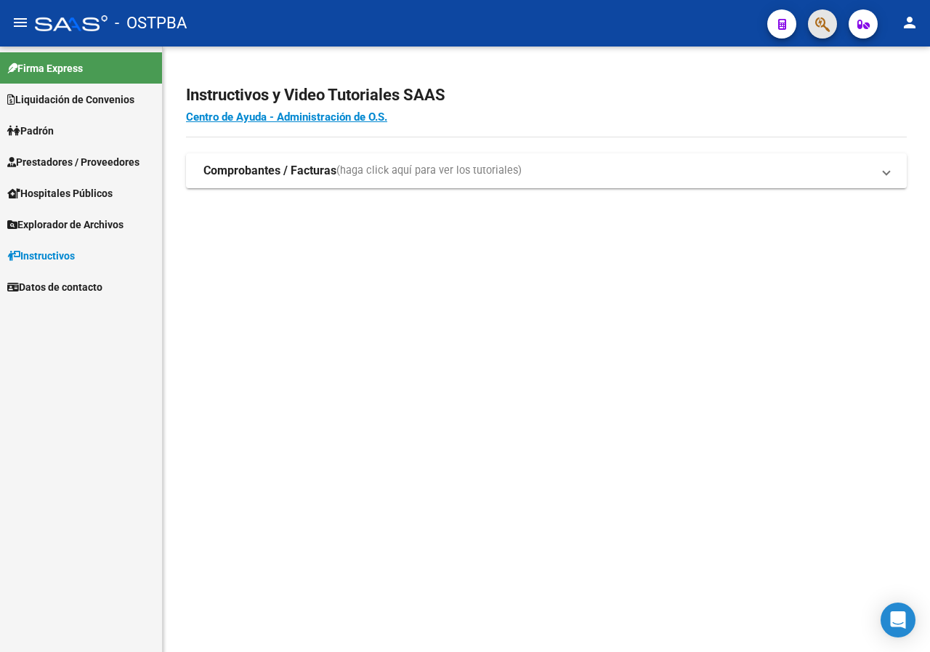
click at [812, 13] on button "button" at bounding box center [822, 23] width 29 height 29
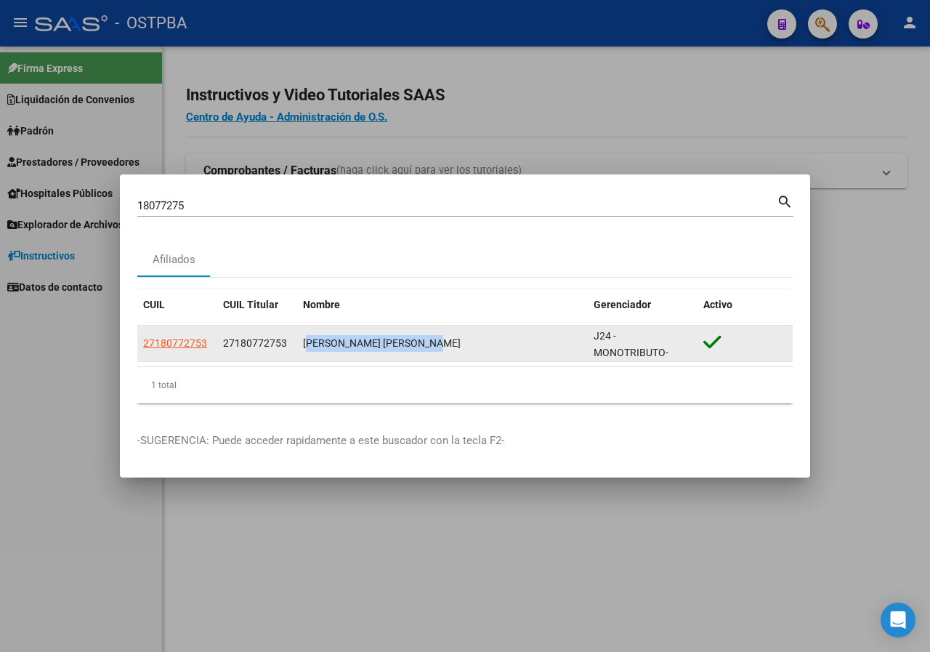
drag, startPoint x: 300, startPoint y: 344, endPoint x: 475, endPoint y: 344, distance: 174.5
click at [475, 344] on datatable-body-cell "[PERSON_NAME] [PERSON_NAME]" at bounding box center [442, 344] width 291 height 36
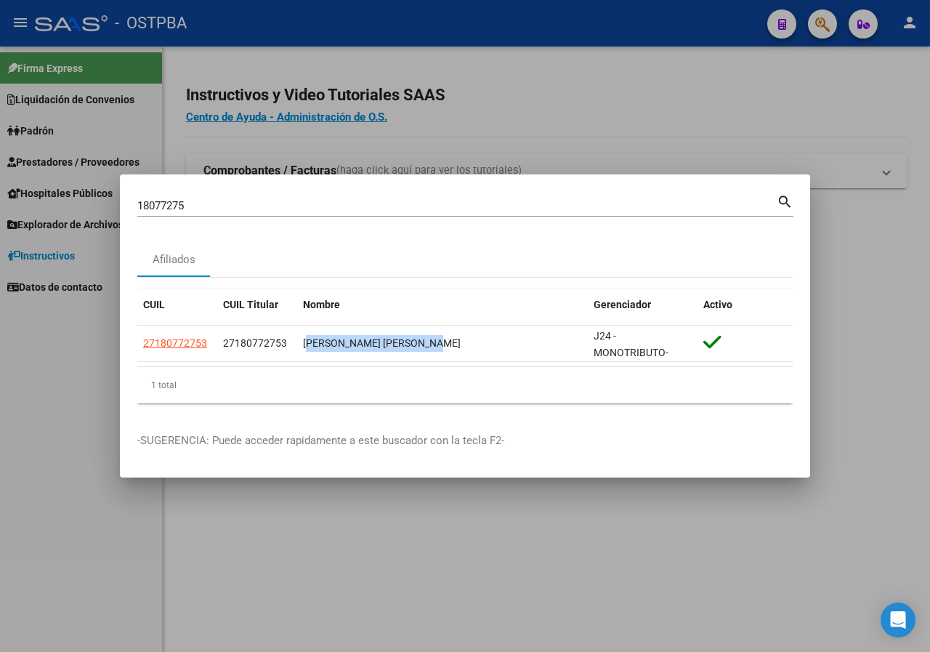
copy div "[PERSON_NAME] [PERSON_NAME]"
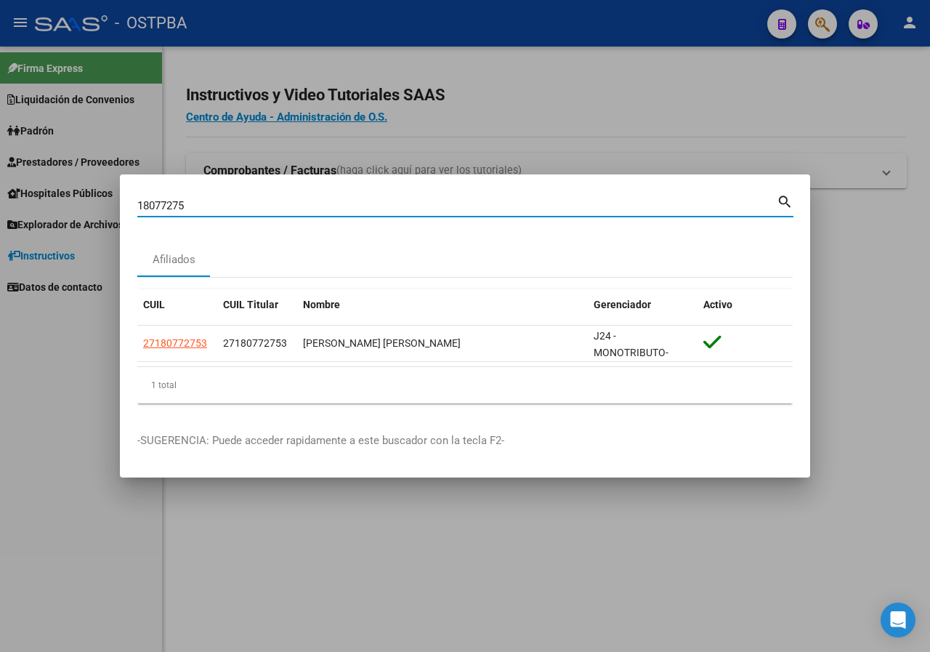
click at [210, 209] on input "18077275" at bounding box center [457, 205] width 640 height 13
paste input "39152328"
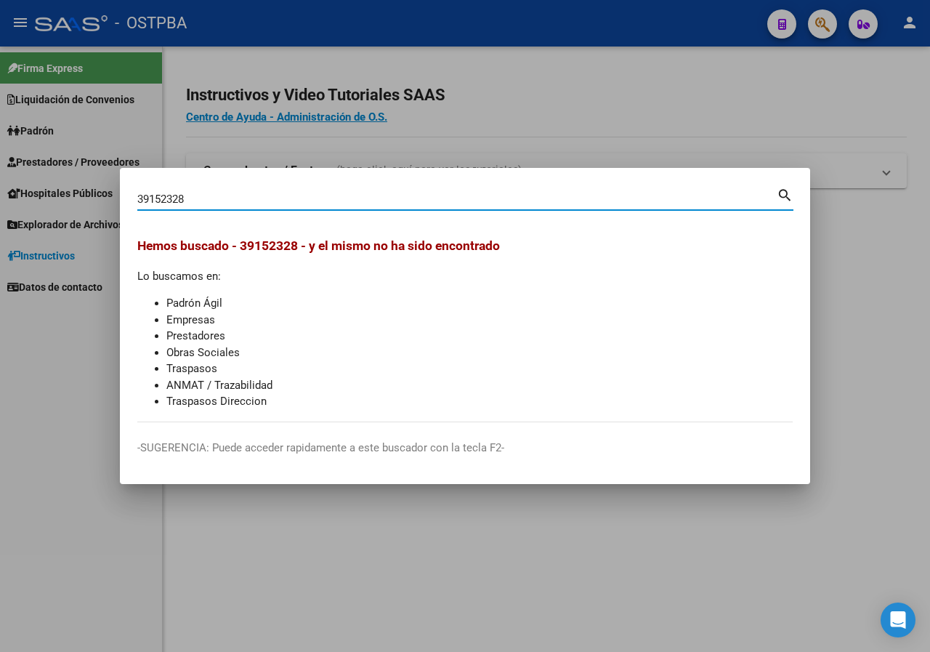
click at [245, 203] on input "39152328" at bounding box center [457, 199] width 640 height 13
paste input "24756631"
click at [195, 204] on input "24756631" at bounding box center [457, 199] width 640 height 13
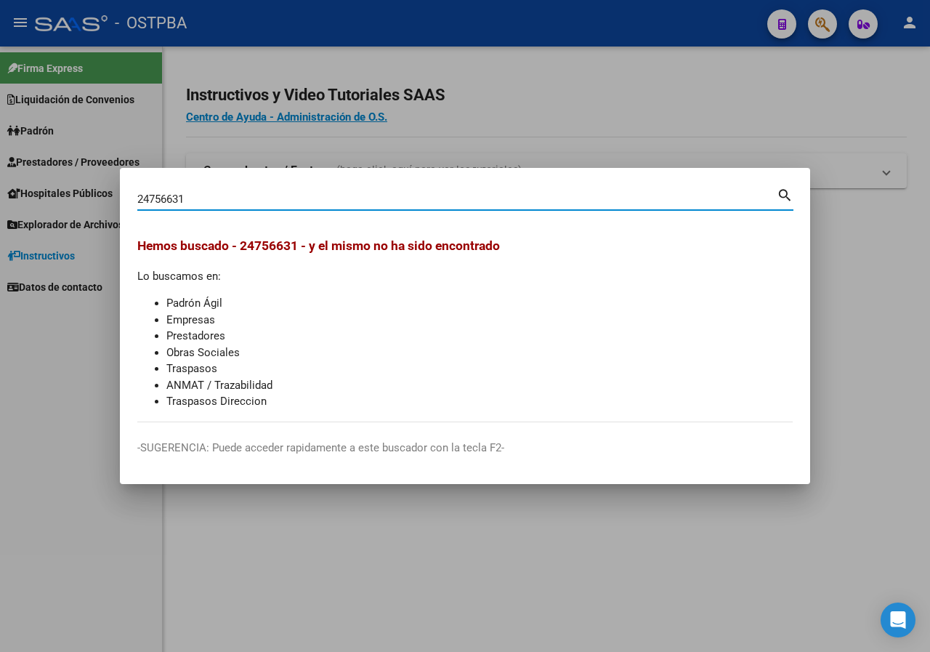
click at [195, 204] on input "24756631" at bounding box center [457, 199] width 640 height 13
paste input "46423796"
click at [204, 201] on input "46423796" at bounding box center [457, 199] width 640 height 13
click at [205, 201] on input "46423796" at bounding box center [457, 199] width 640 height 13
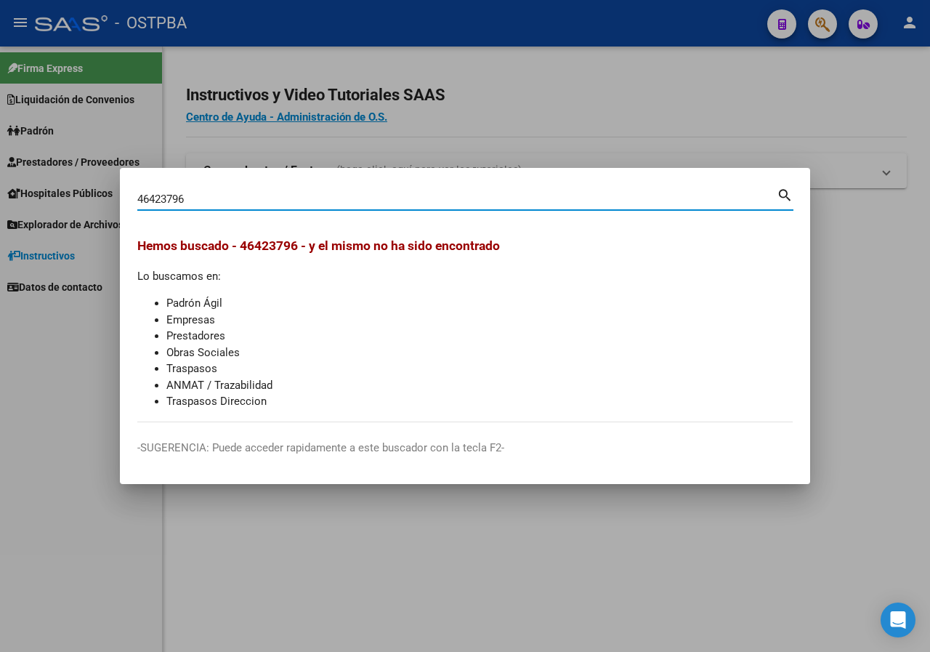
paste input "36745378"
type input "36745378"
click at [214, 201] on input "36745378" at bounding box center [457, 199] width 640 height 13
click at [214, 194] on input "36745378" at bounding box center [457, 199] width 640 height 13
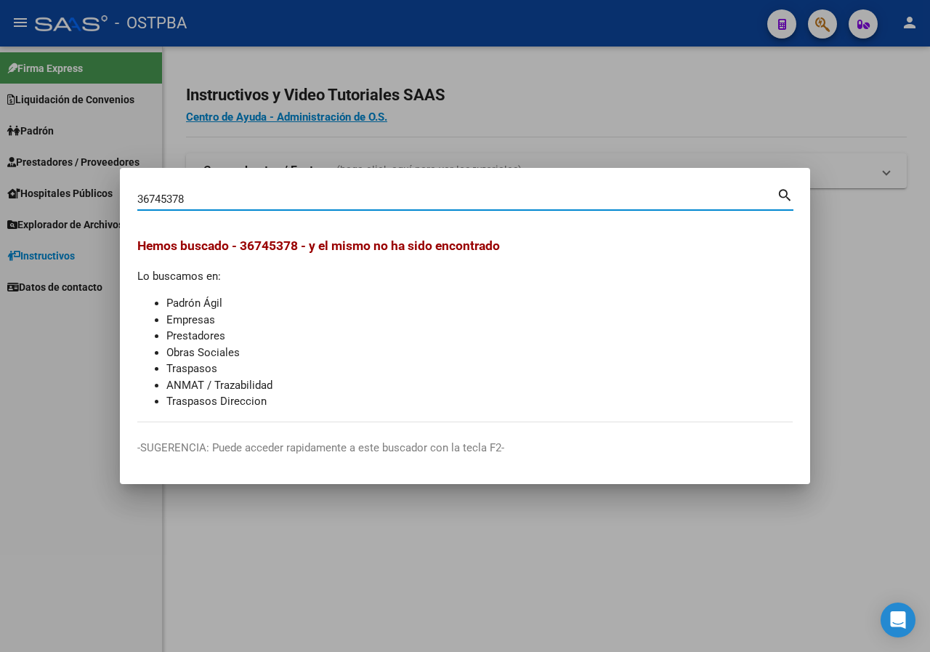
click at [214, 194] on input "36745378" at bounding box center [457, 199] width 640 height 13
click at [836, 129] on div at bounding box center [465, 326] width 930 height 652
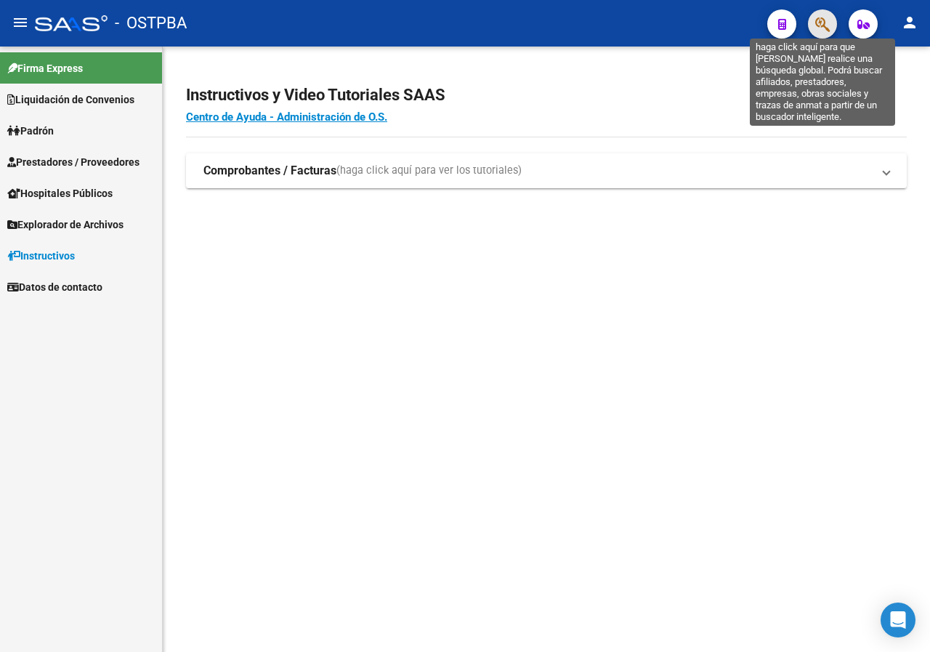
click at [827, 21] on icon "button" at bounding box center [823, 24] width 15 height 17
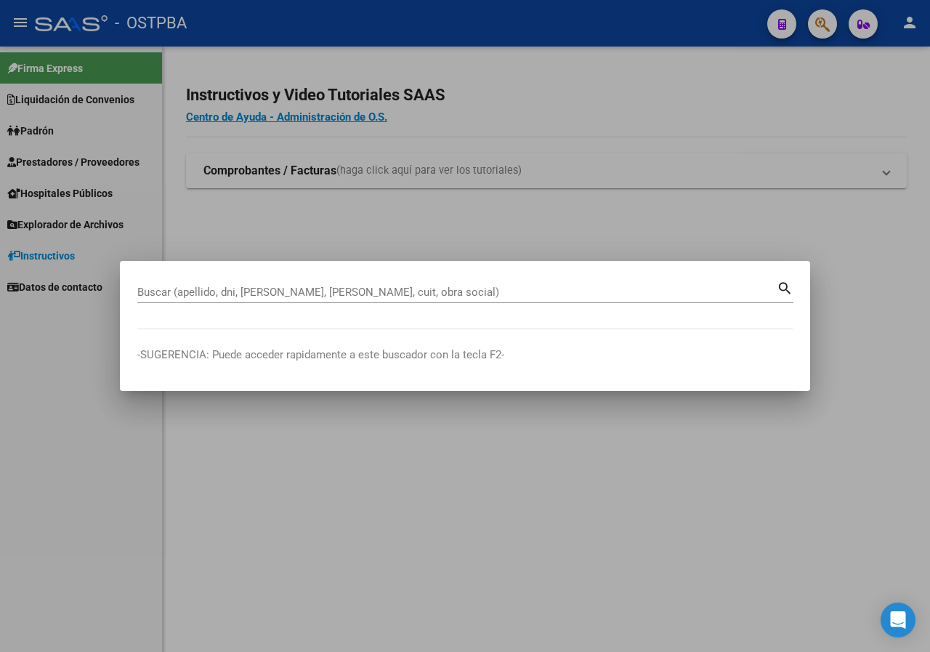
paste input "24611652"
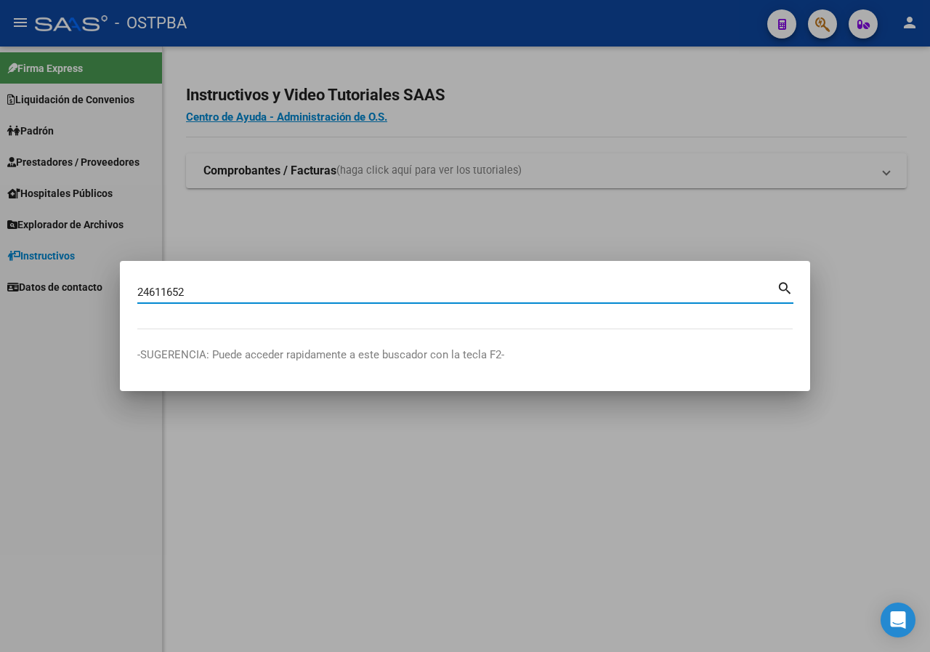
type input "24611652"
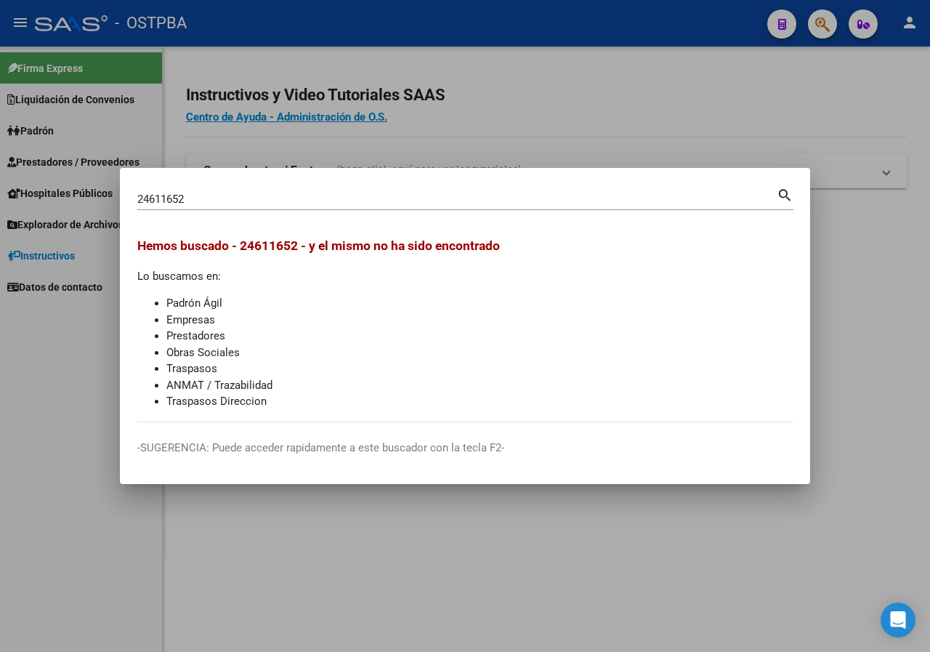
click at [341, 107] on div at bounding box center [465, 326] width 930 height 652
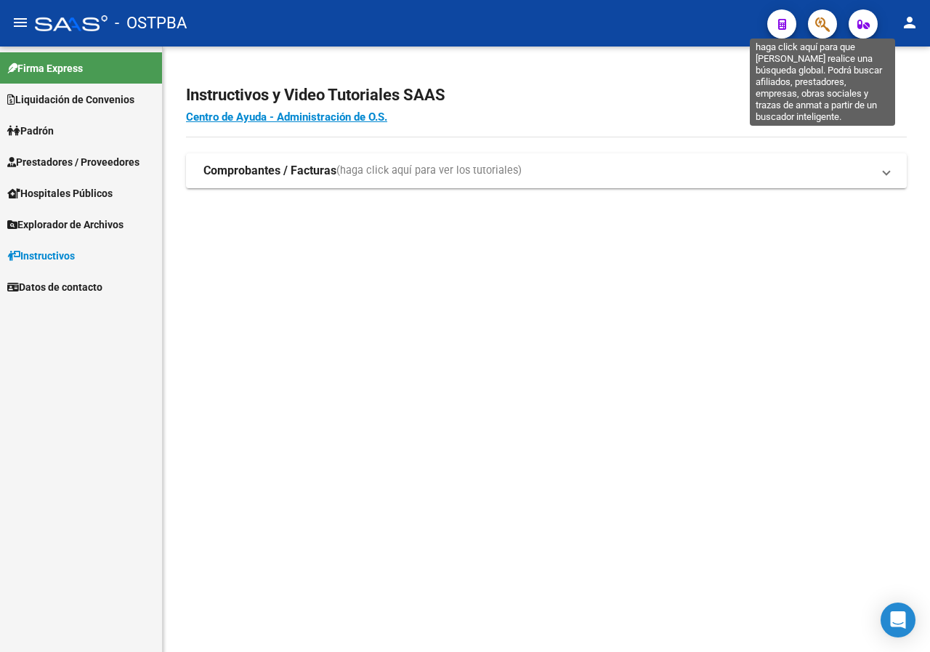
click at [810, 21] on button "button" at bounding box center [822, 23] width 29 height 29
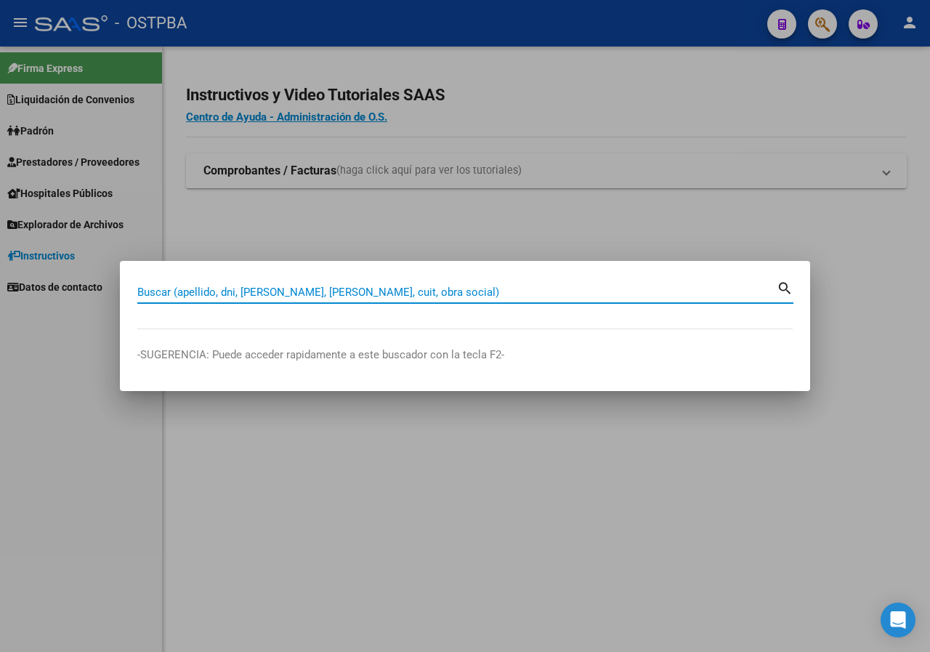
paste input "32158462"
type input "32158462"
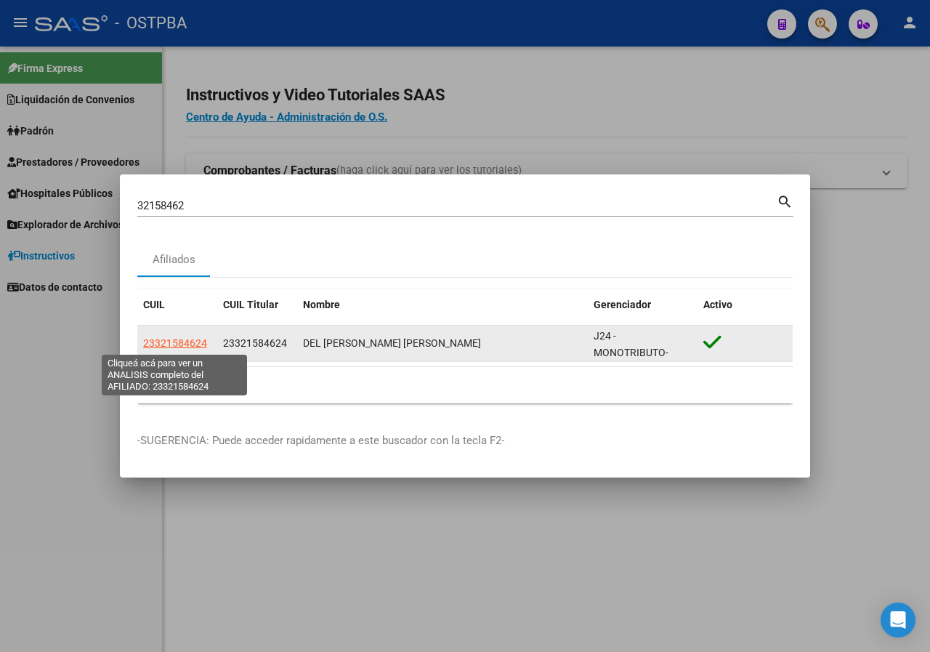
click at [186, 342] on span "23321584624" at bounding box center [175, 343] width 64 height 12
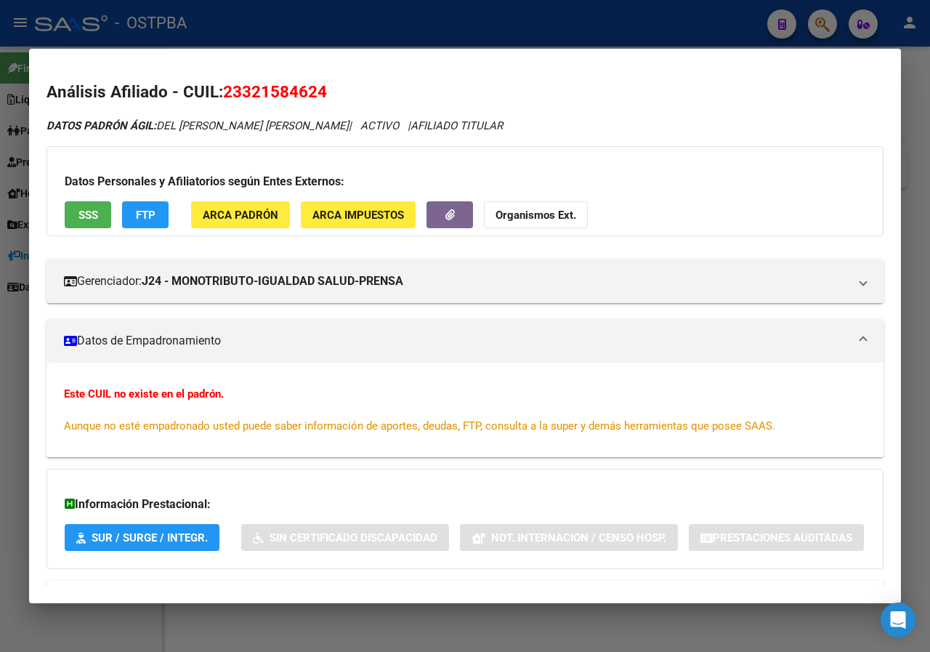
click at [1, 343] on div at bounding box center [465, 326] width 930 height 652
